Goal: Task Accomplishment & Management: Manage account settings

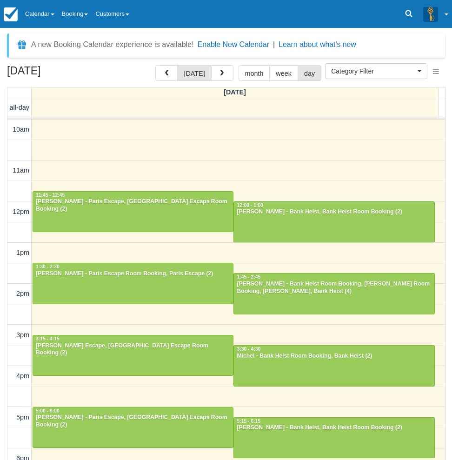
select select
click at [21, 34] on div "A new Booking Calendar experience is available! Enable New Calendar | Learn abo…" at bounding box center [226, 45] width 438 height 24
click at [311, 299] on div at bounding box center [334, 293] width 200 height 40
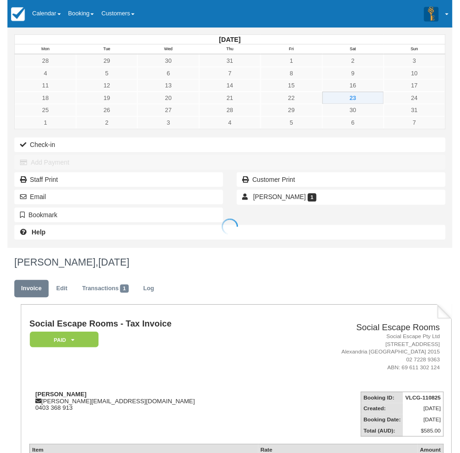
scroll to position [186, 0]
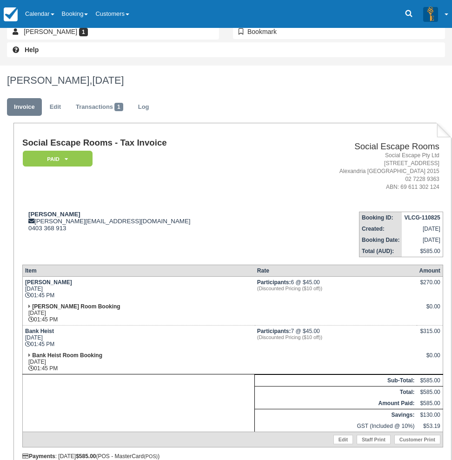
click at [0, 265] on html "Menu Calendar Customer Inventory Month Week Day Booking Notes New Booking Merch…" at bounding box center [226, 44] width 452 height 460
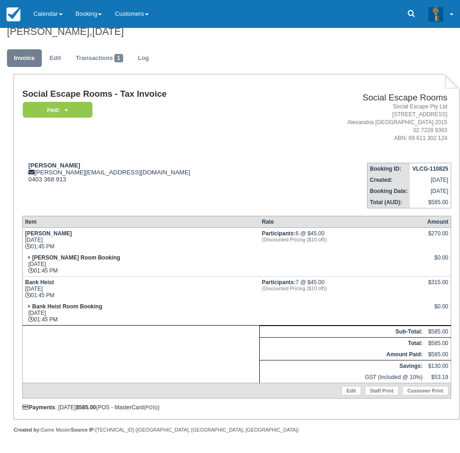
scroll to position [0, 0]
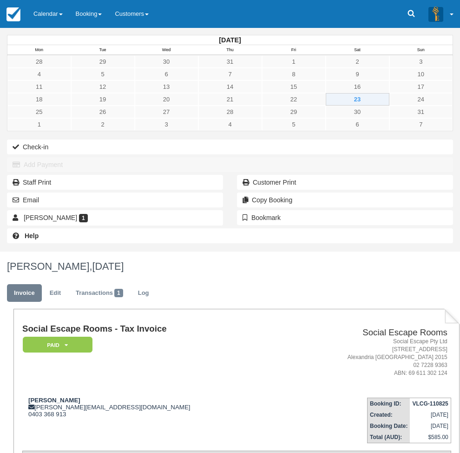
drag, startPoint x: 285, startPoint y: 344, endPoint x: 270, endPoint y: 204, distance: 141.2
drag, startPoint x: 170, startPoint y: 177, endPoint x: 142, endPoint y: 177, distance: 27.9
click at [142, 397] on div "Tiernan tiernan.lean@gmail.com 0403 368 913" at bounding box center [153, 407] width 262 height 21
copy strong "Tiernan"
click at [223, 390] on td "Tiernan tiernan.lean@gmail.com 0403 368 913" at bounding box center [153, 416] width 262 height 53
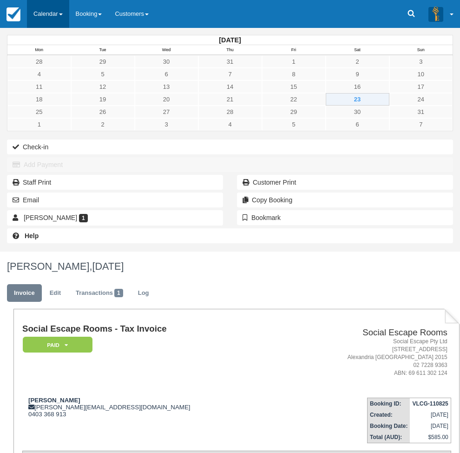
click at [51, 18] on link "Calendar" at bounding box center [48, 14] width 42 height 28
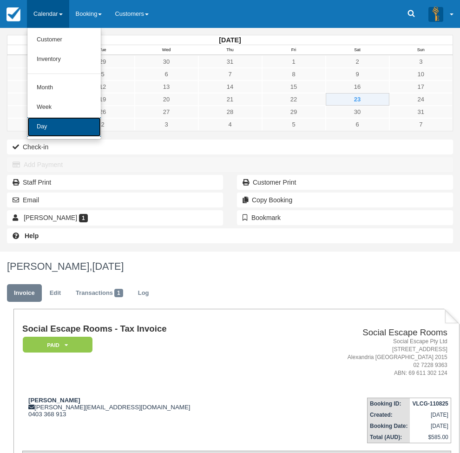
click at [81, 136] on link "Day" at bounding box center [63, 127] width 73 height 20
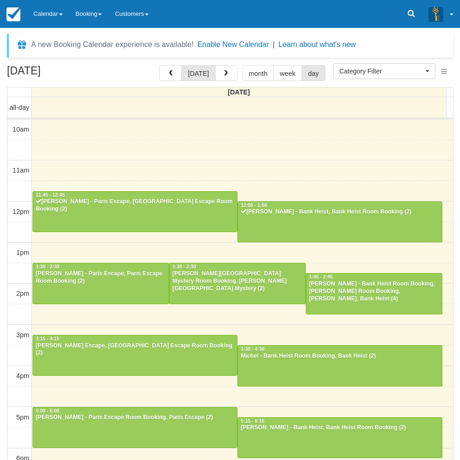
select select
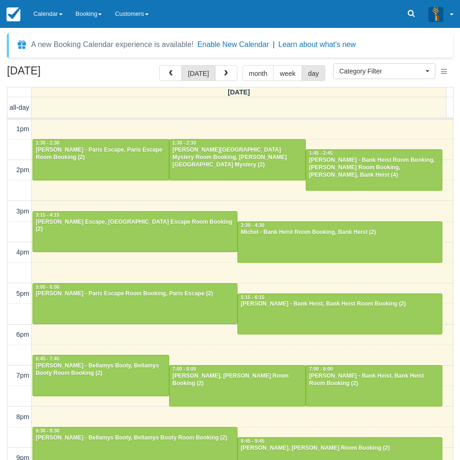
click at [2, 319] on div "August 23, 2025 today month week day Saturday all-day 10am 11am 12pm 1pm 2pm 3p…" at bounding box center [230, 276] width 460 height 422
click at [340, 168] on div "[PERSON_NAME] - Bank Heist Room Booking, [PERSON_NAME] Room Booking, [PERSON_NA…" at bounding box center [374, 168] width 131 height 22
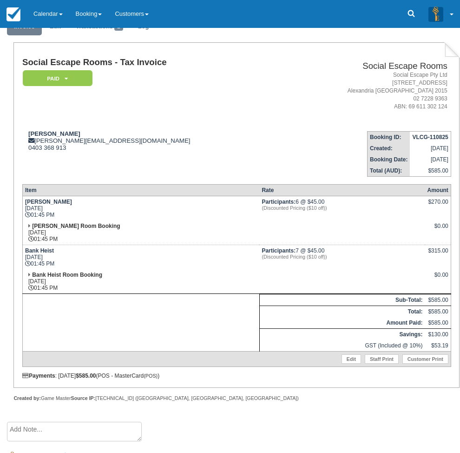
scroll to position [325, 0]
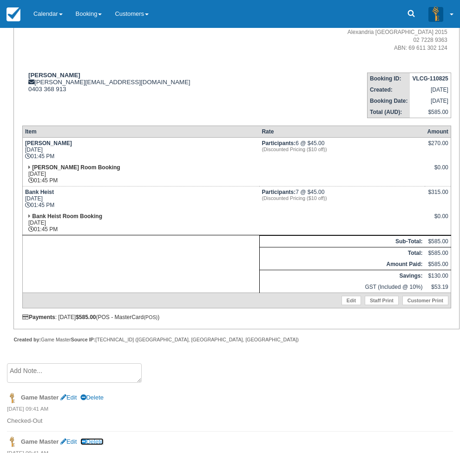
click at [104, 438] on link "Delete" at bounding box center [91, 441] width 23 height 7
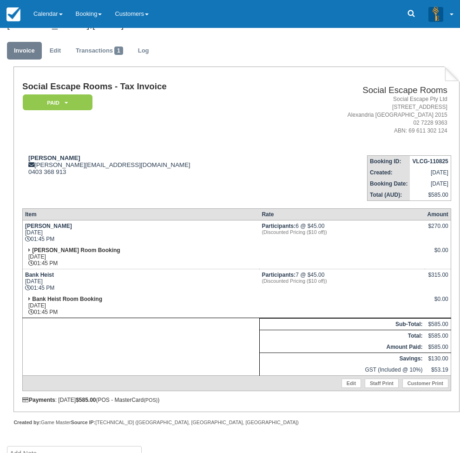
scroll to position [281, 0]
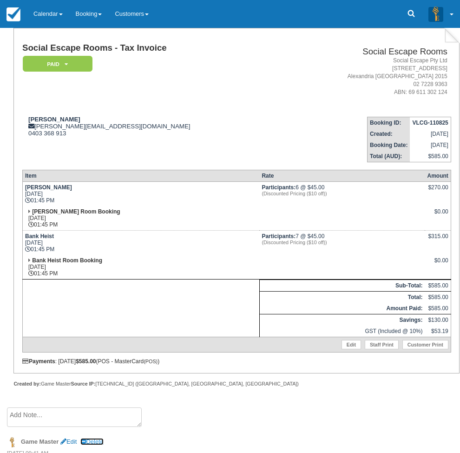
click at [104, 438] on link "Delete" at bounding box center [91, 441] width 23 height 7
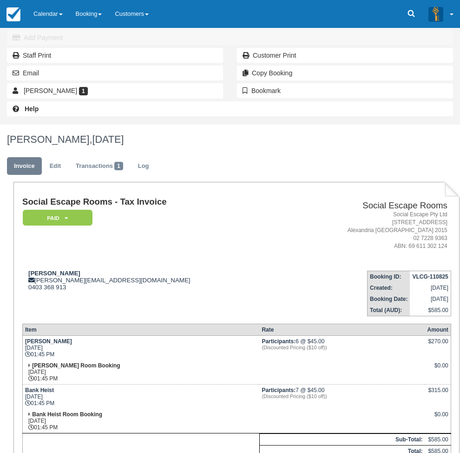
scroll to position [225, 0]
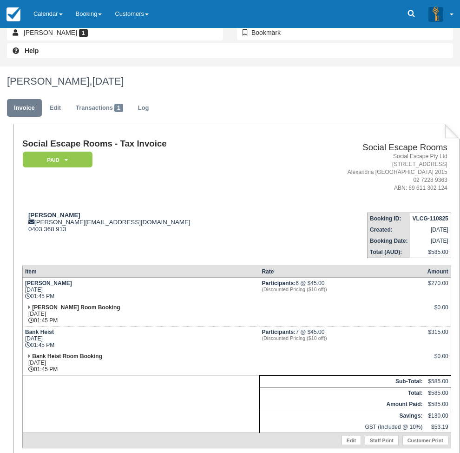
scroll to position [193, 0]
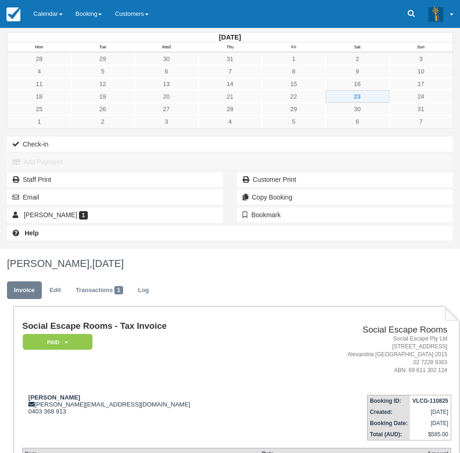
scroll to position [0, 0]
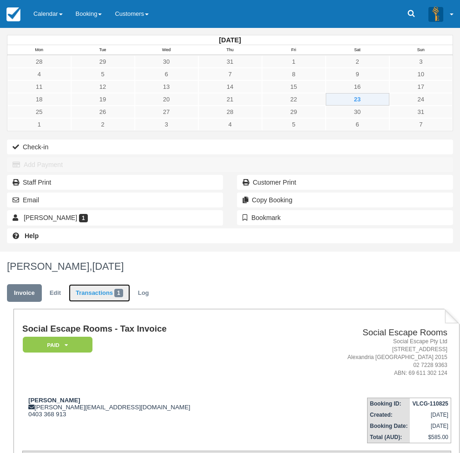
click at [130, 284] on link "Transactions 1" at bounding box center [99, 293] width 61 height 18
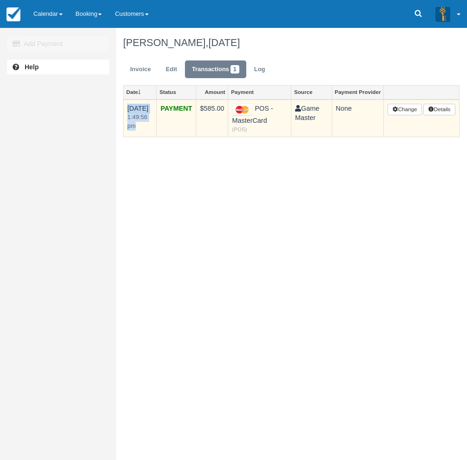
drag, startPoint x: 139, startPoint y: 130, endPoint x: 123, endPoint y: 106, distance: 28.8
click at [124, 106] on td "22/8/25 1:49:56 pm" at bounding box center [140, 118] width 33 height 38
click at [137, 128] on em "1:49:56 pm" at bounding box center [139, 121] width 25 height 17
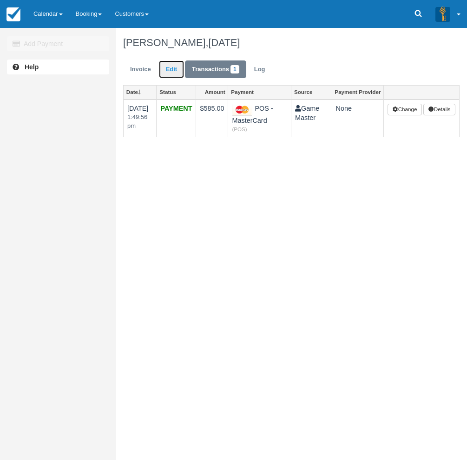
click at [168, 76] on link "Edit" at bounding box center [171, 69] width 25 height 18
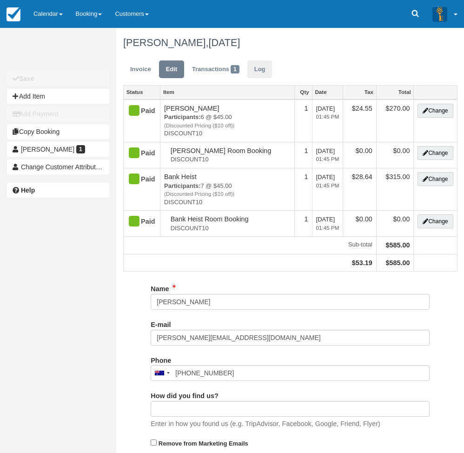
type input "0403 368 913"
click at [261, 66] on link "Log" at bounding box center [259, 69] width 25 height 18
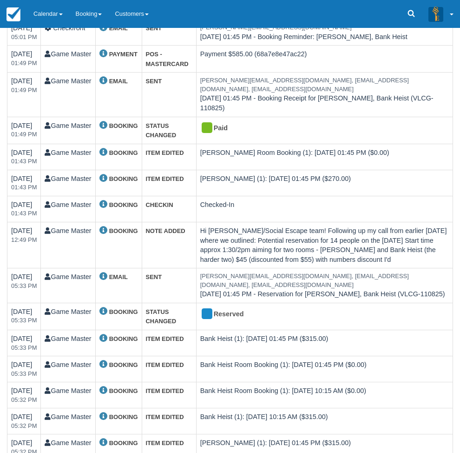
scroll to position [0, 1]
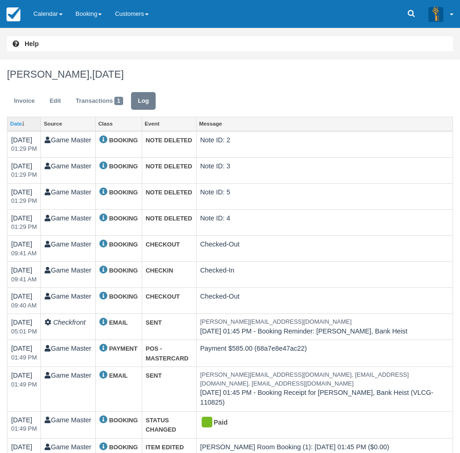
drag, startPoint x: 92, startPoint y: 358, endPoint x: 125, endPoint y: 86, distance: 274.0
click at [42, 92] on link "Invoice" at bounding box center [24, 101] width 35 height 18
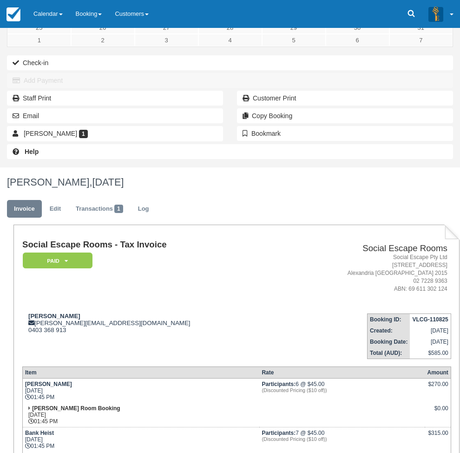
scroll to position [149, 0]
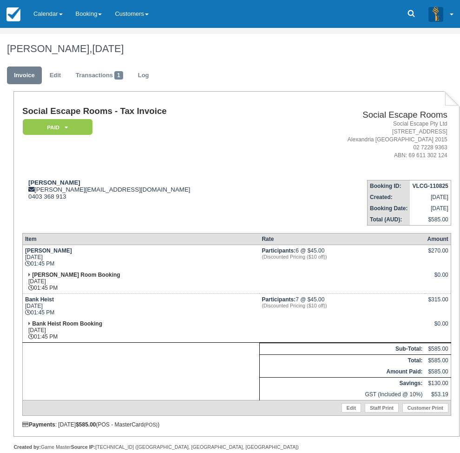
scroll to position [0, 0]
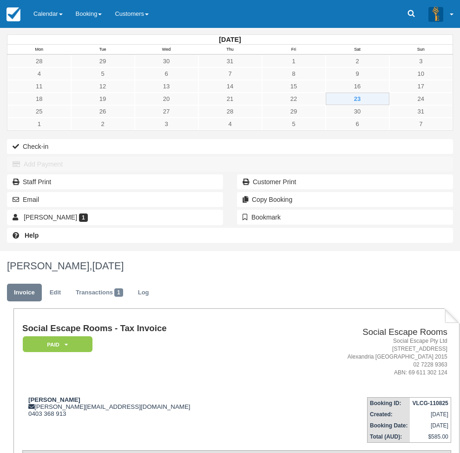
drag, startPoint x: 300, startPoint y: 410, endPoint x: 296, endPoint y: 265, distance: 145.1
click at [49, 16] on link "Calendar" at bounding box center [48, 14] width 42 height 28
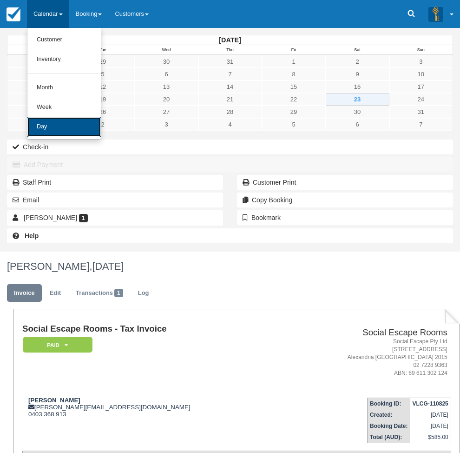
click at [54, 131] on link "Day" at bounding box center [63, 127] width 73 height 20
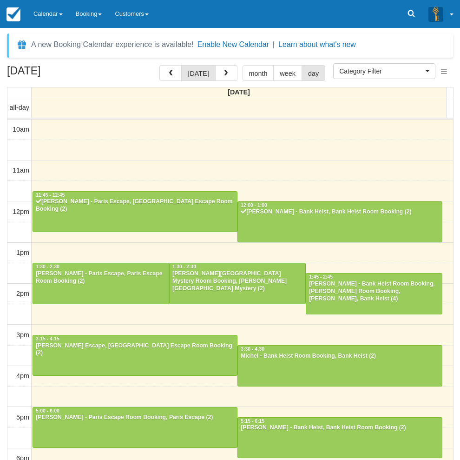
select select
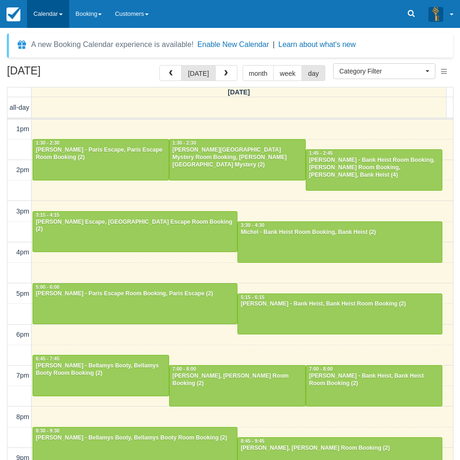
click at [38, 12] on link "Calendar" at bounding box center [48, 14] width 42 height 28
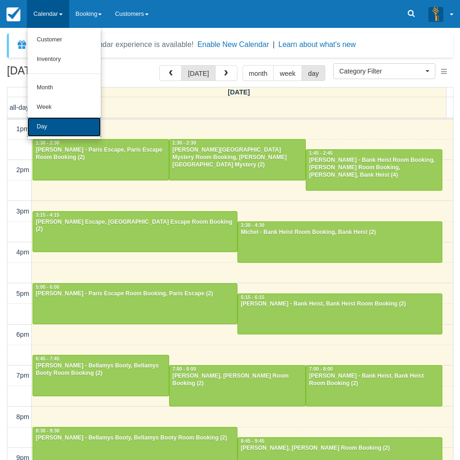
click at [55, 120] on link "Day" at bounding box center [63, 127] width 73 height 20
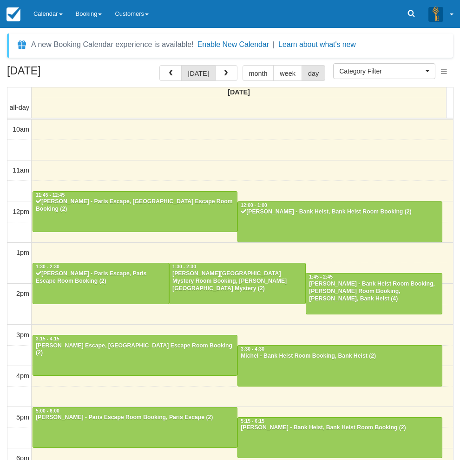
select select
